Goal: Check status: Check status

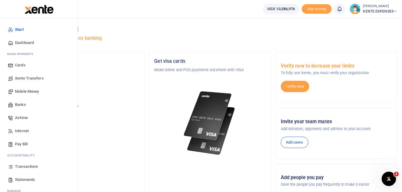
click at [19, 166] on span "Transactions" at bounding box center [26, 167] width 23 height 6
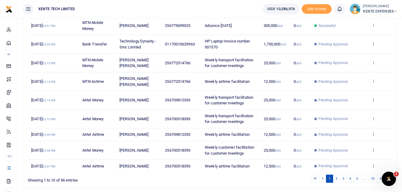
scroll to position [117, 0]
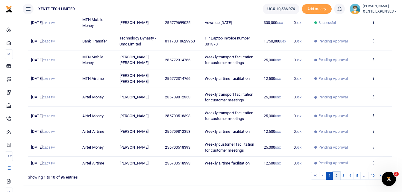
click at [337, 176] on link "2" at bounding box center [336, 176] width 7 height 8
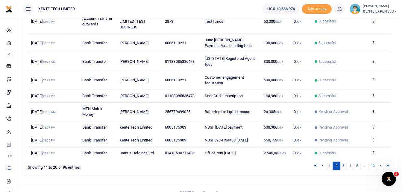
scroll to position [130, 0]
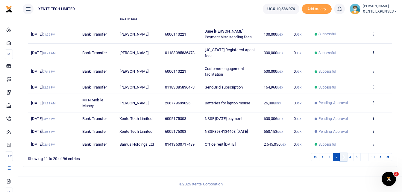
click at [343, 158] on link "3" at bounding box center [343, 157] width 7 height 8
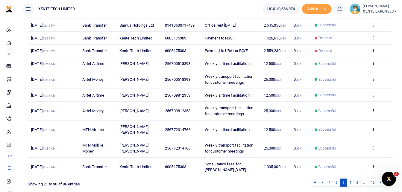
scroll to position [118, 0]
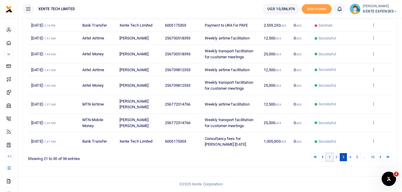
click at [327, 160] on link "1" at bounding box center [329, 157] width 7 height 8
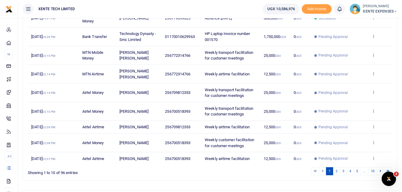
scroll to position [123, 0]
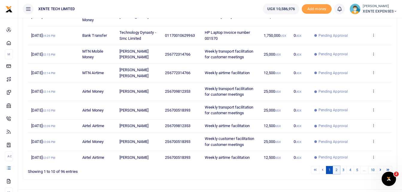
click at [337, 173] on link "2" at bounding box center [336, 170] width 7 height 8
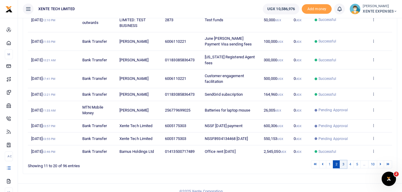
click at [342, 164] on link "3" at bounding box center [343, 165] width 7 height 8
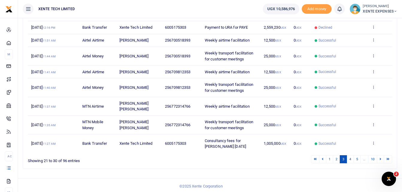
scroll to position [117, 0]
